Goal: Information Seeking & Learning: Learn about a topic

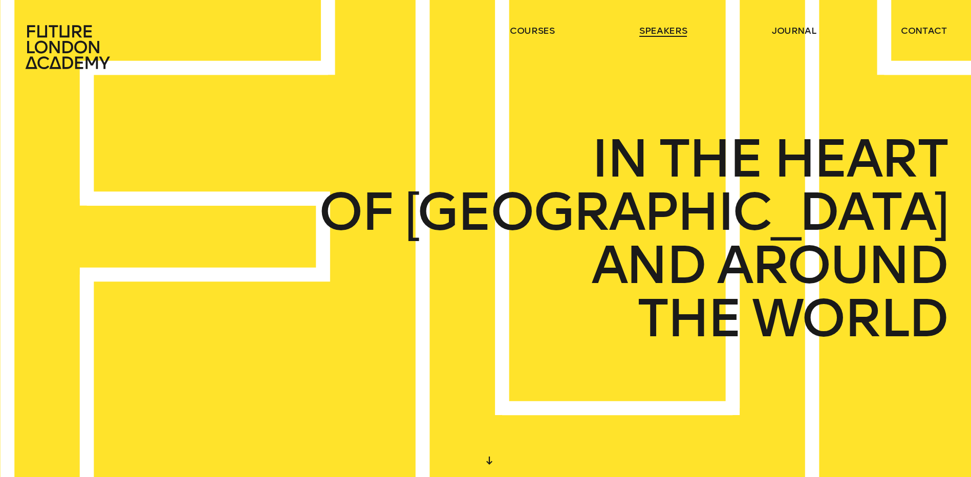
click at [655, 33] on link "speakers" at bounding box center [663, 31] width 48 height 12
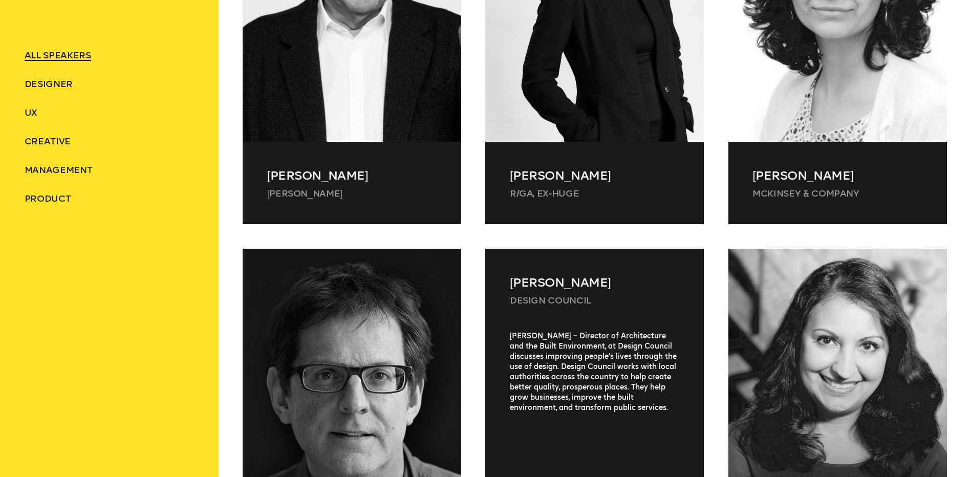
scroll to position [751, 0]
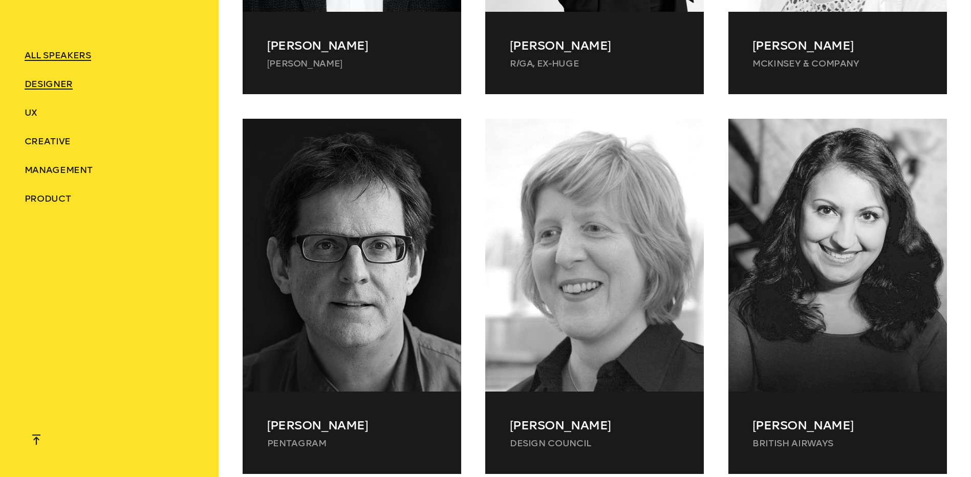
click at [61, 78] on span "Designer" at bounding box center [49, 83] width 48 height 11
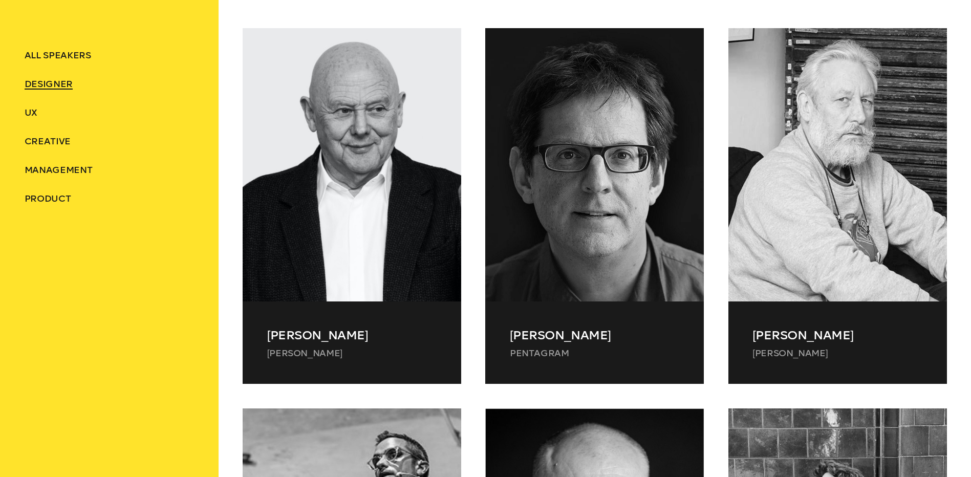
scroll to position [440, 0]
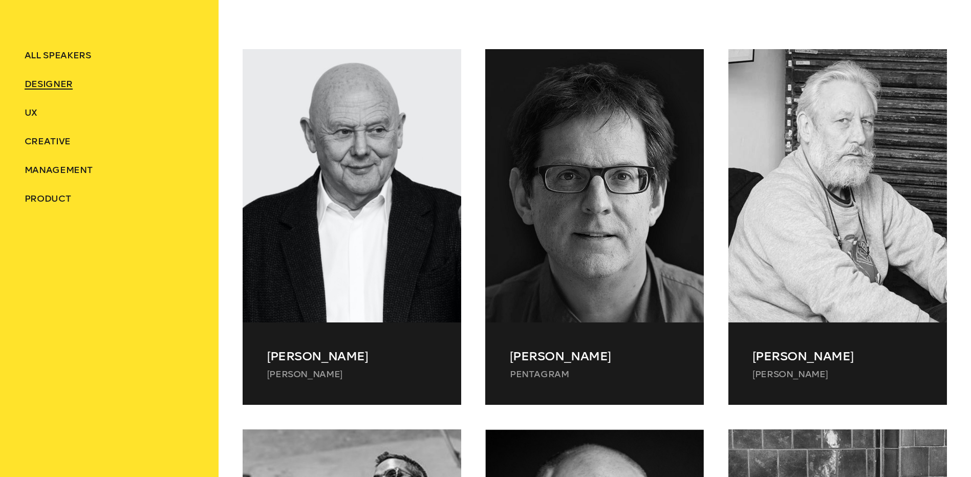
drag, startPoint x: 60, startPoint y: 135, endPoint x: 97, endPoint y: 147, distance: 38.4
click at [60, 135] on li "Creative" at bounding box center [109, 141] width 169 height 12
click at [58, 144] on span "Creative" at bounding box center [48, 141] width 46 height 11
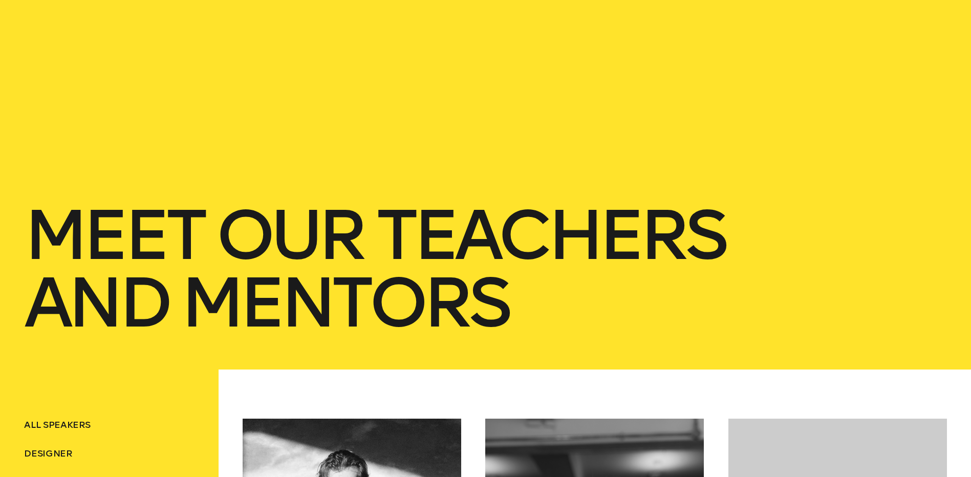
scroll to position [0, 0]
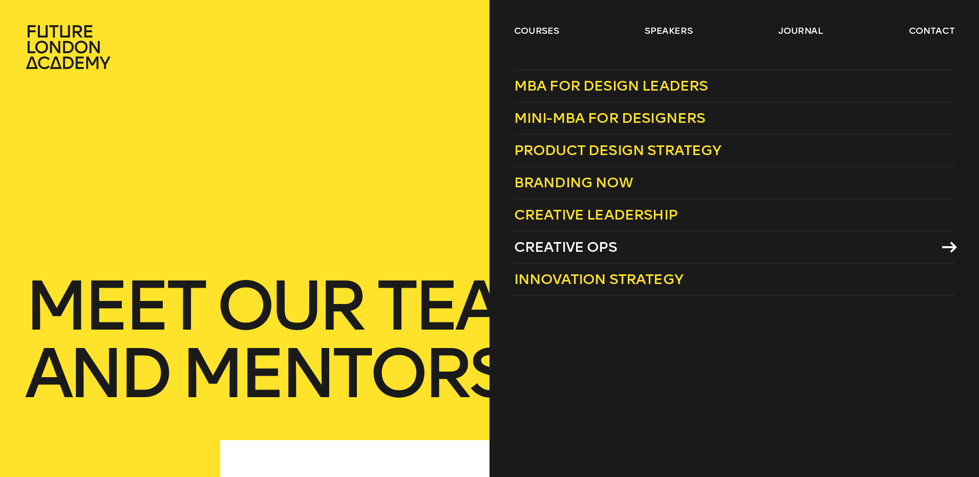
click at [587, 252] on span "Creative Ops" at bounding box center [565, 247] width 103 height 17
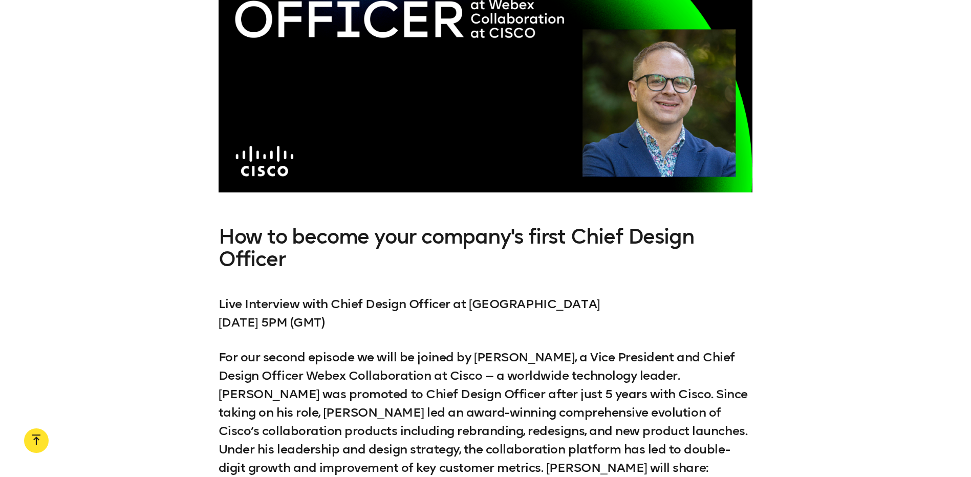
scroll to position [2013, 0]
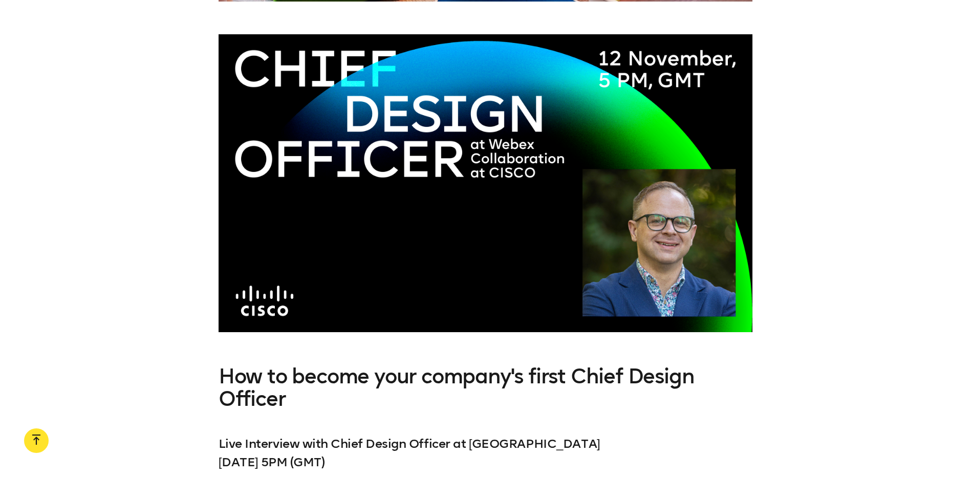
click at [341, 310] on div at bounding box center [486, 182] width 534 height 297
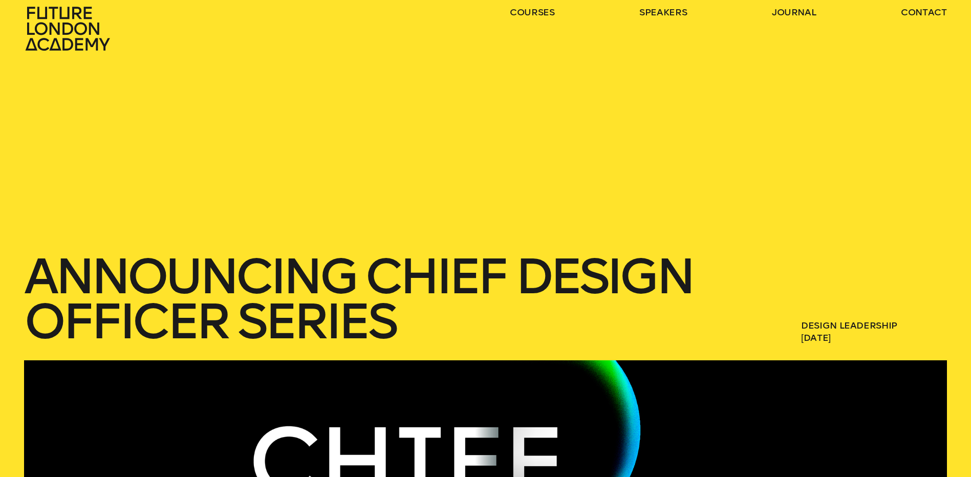
scroll to position [0, 0]
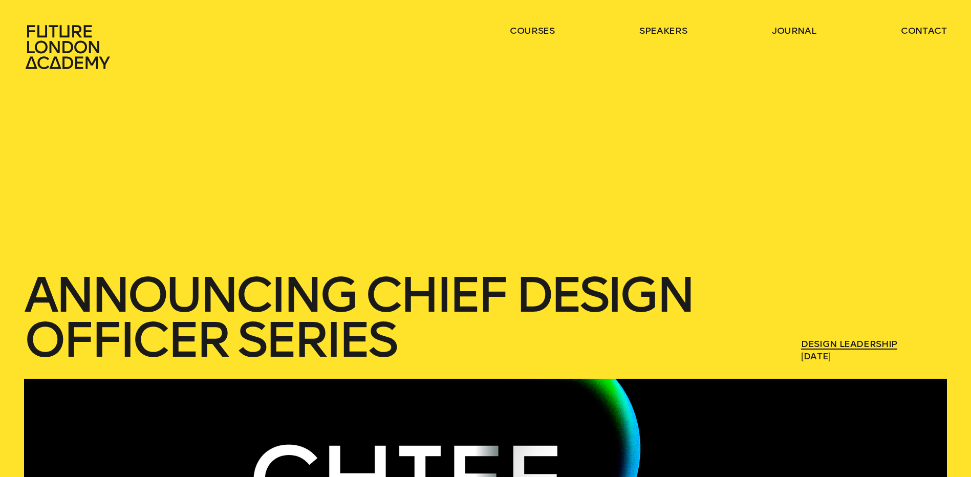
click at [838, 345] on link "Design Leadership" at bounding box center [849, 343] width 96 height 11
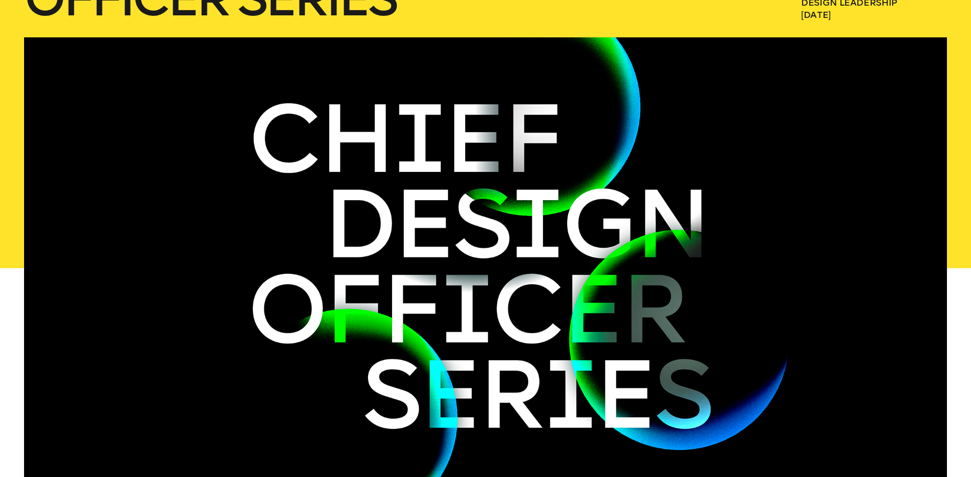
scroll to position [137, 0]
